Goal: Information Seeking & Learning: Learn about a topic

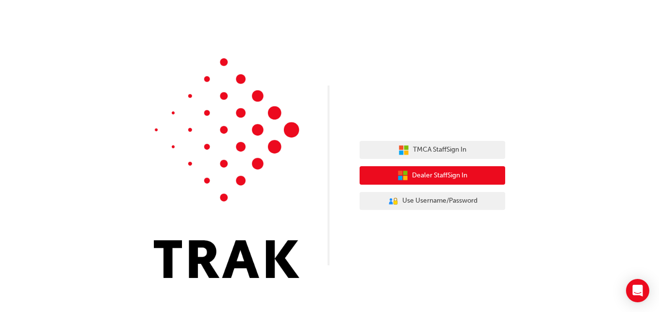
click at [433, 172] on span "Dealer Staff Sign In" at bounding box center [439, 175] width 55 height 11
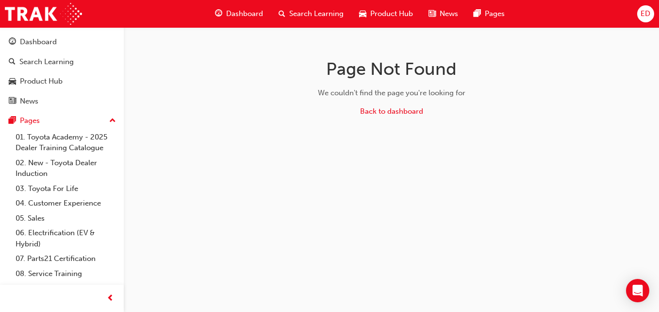
click at [256, 15] on span "Dashboard" at bounding box center [244, 13] width 37 height 11
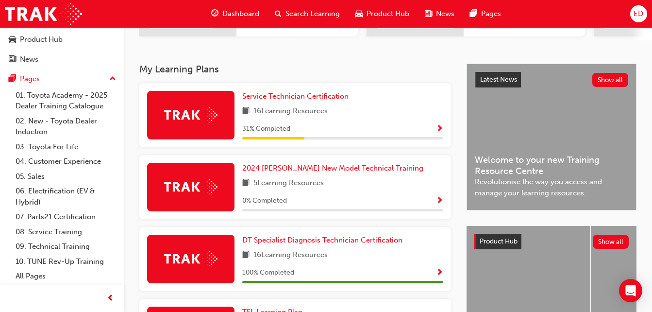
scroll to position [204, 0]
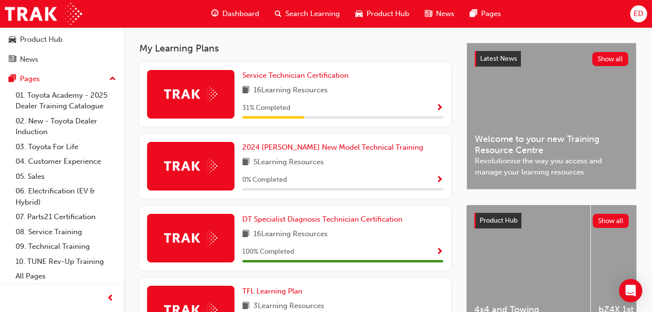
click at [327, 11] on span "Search Learning" at bounding box center [312, 13] width 54 height 11
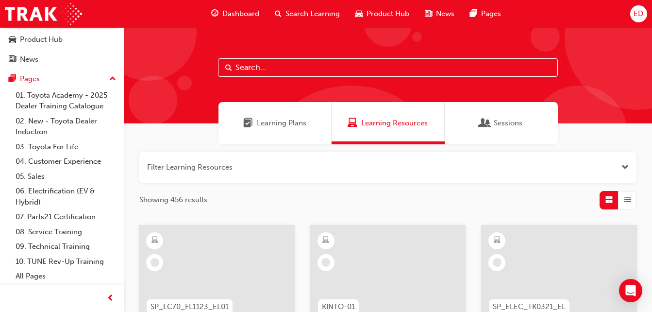
click at [283, 118] on span "Learning Plans" at bounding box center [282, 122] width 50 height 11
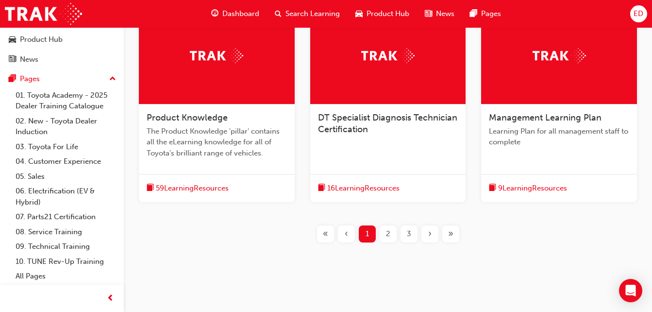
scroll to position [415, 0]
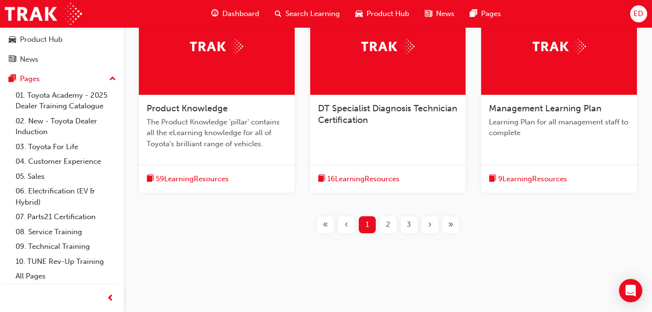
click at [570, 37] on div at bounding box center [559, 46] width 156 height 97
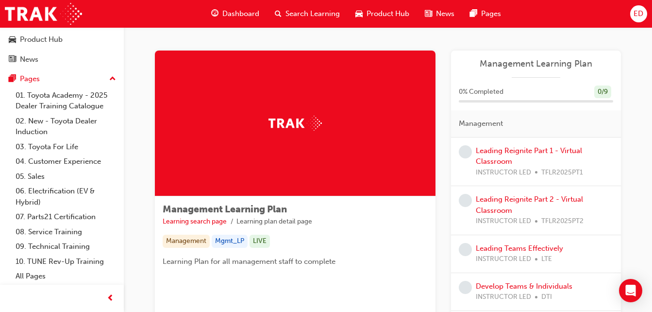
click at [644, 13] on div "ED" at bounding box center [638, 13] width 17 height 17
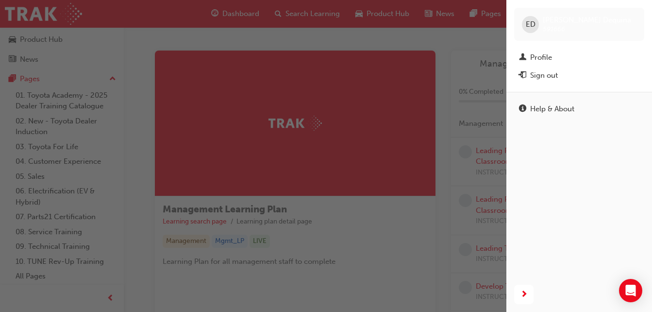
click at [270, 72] on div "button" at bounding box center [253, 156] width 506 height 312
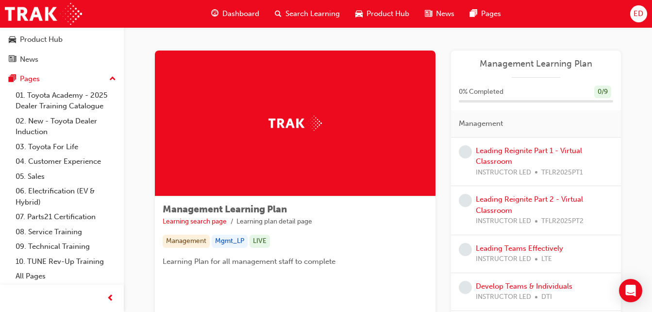
click at [228, 14] on span "Dashboard" at bounding box center [240, 13] width 37 height 11
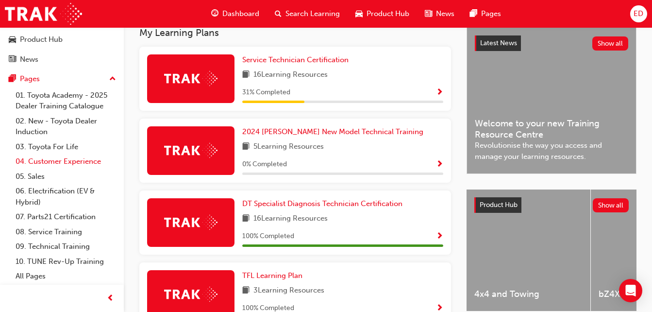
scroll to position [221, 0]
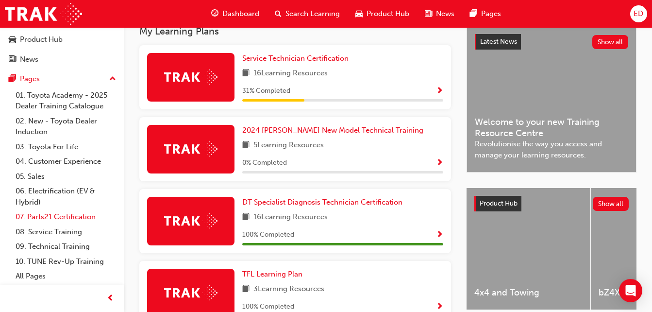
click at [73, 218] on link "07. Parts21 Certification" at bounding box center [66, 216] width 108 height 15
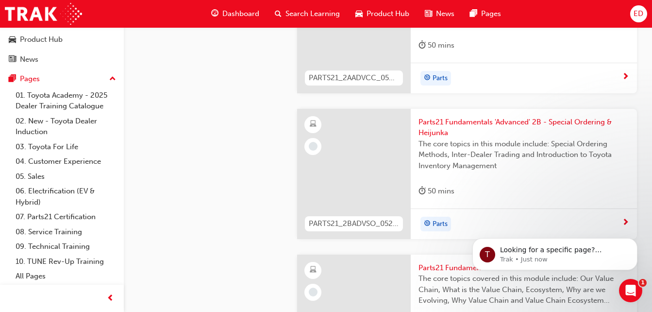
scroll to position [1660, 0]
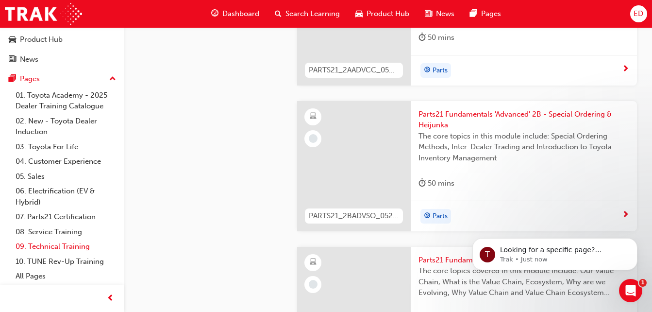
click at [59, 248] on link "09. Technical Training" at bounding box center [66, 246] width 108 height 15
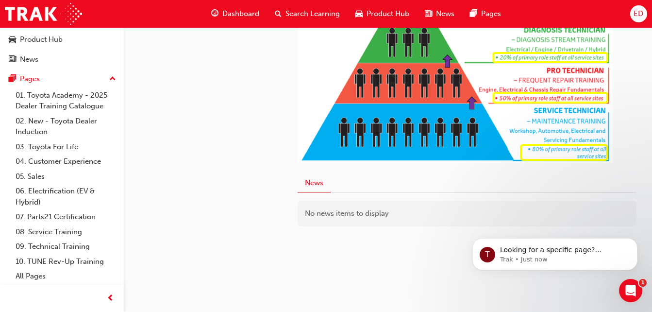
scroll to position [597, 0]
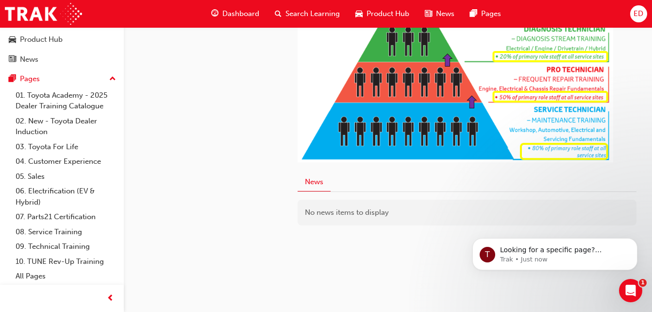
click at [307, 224] on div "No news items to display" at bounding box center [467, 213] width 339 height 26
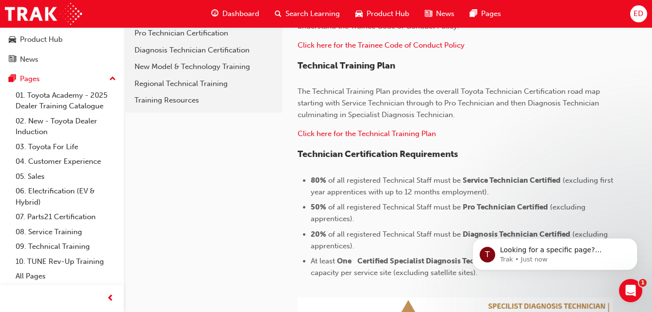
scroll to position [278, 0]
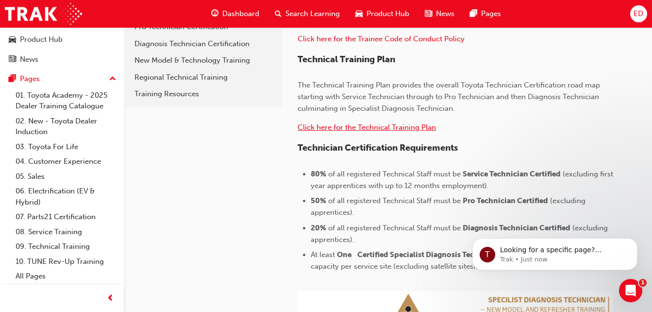
click at [360, 127] on span "Click here for the Technical Training Plan" at bounding box center [367, 127] width 138 height 9
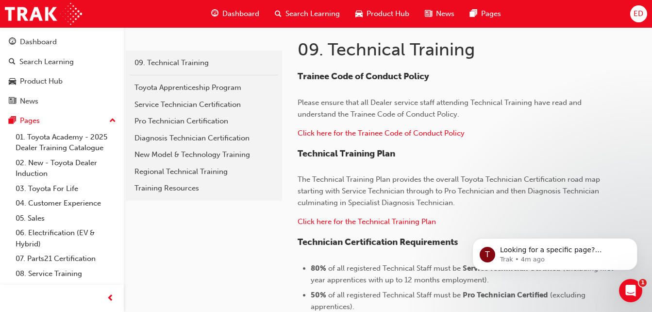
scroll to position [176, 0]
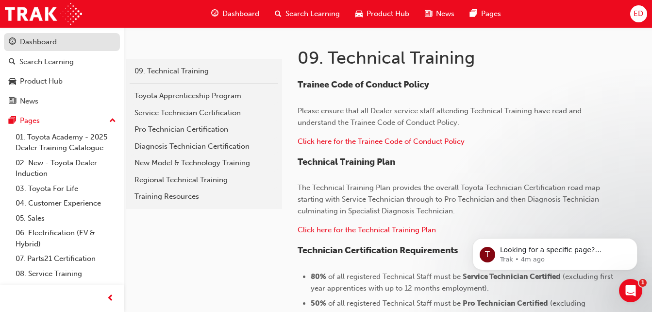
click at [47, 41] on div "Dashboard" at bounding box center [38, 41] width 37 height 11
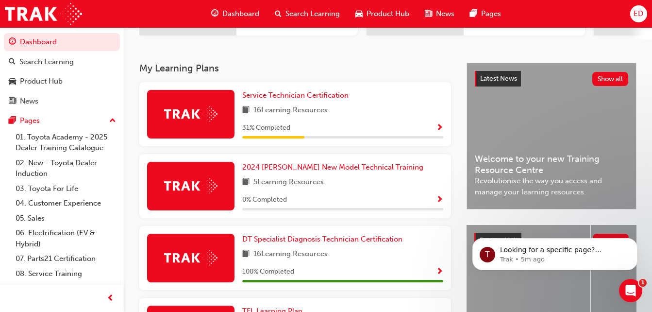
scroll to position [131, 0]
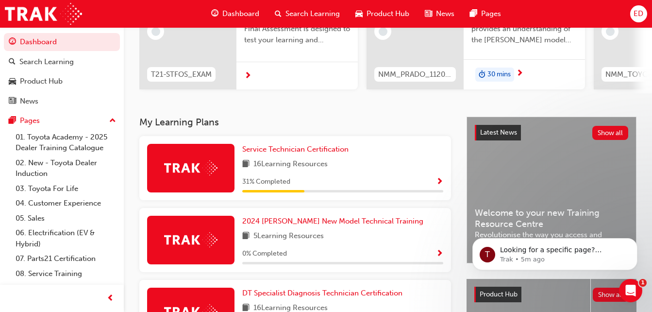
click at [207, 234] on div at bounding box center [190, 240] width 87 height 49
click at [321, 225] on span "2024 [PERSON_NAME] New Model Technical Training" at bounding box center [332, 221] width 181 height 9
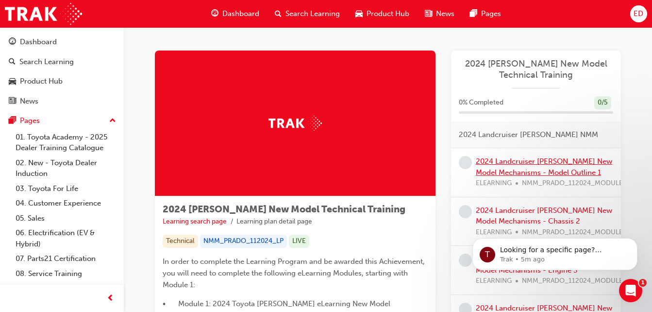
click at [535, 169] on link "2024 Landcruiser [PERSON_NAME] New Model Mechanisms - Model Outline 1" at bounding box center [544, 167] width 136 height 20
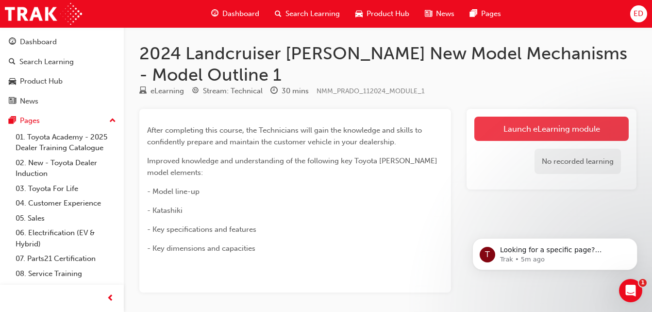
click at [543, 124] on link "Launch eLearning module" at bounding box center [551, 129] width 154 height 24
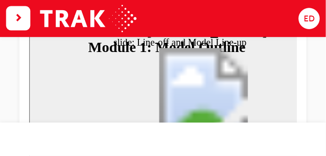
scroll to position [106, 0]
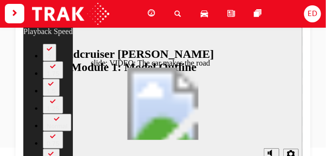
type input "0"
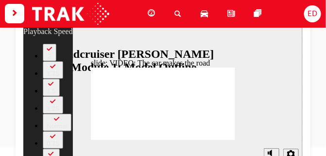
type input "86"
click at [309, 14] on span "ED" at bounding box center [312, 13] width 10 height 11
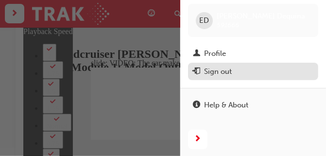
scroll to position [5, 0]
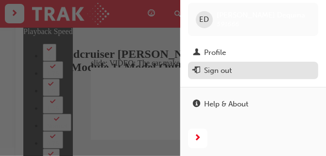
click at [215, 67] on div "Sign out" at bounding box center [218, 70] width 28 height 11
